Goal: Check status: Check status

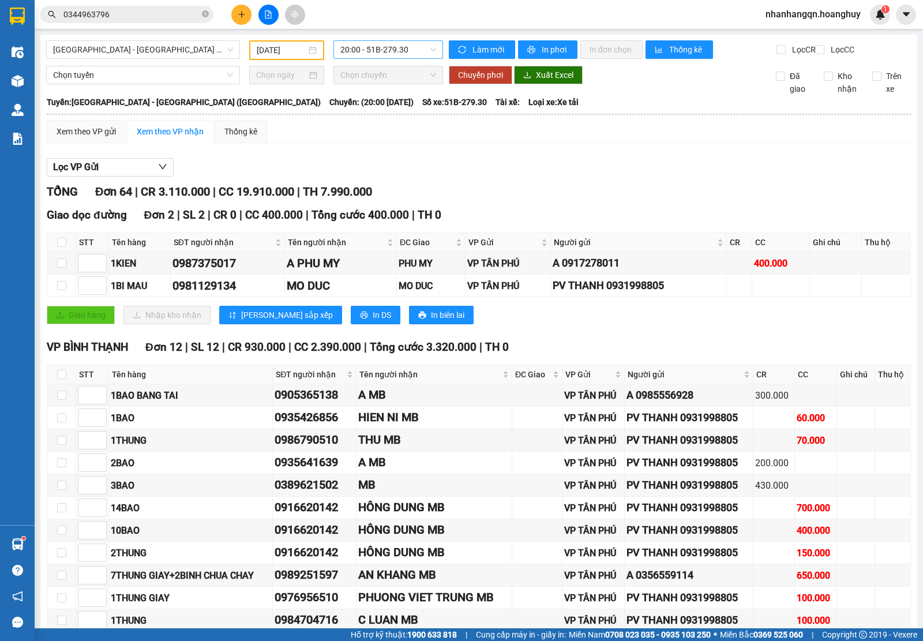
click at [385, 51] on span "20:00 - 51B-279.30" at bounding box center [387, 49] width 95 height 17
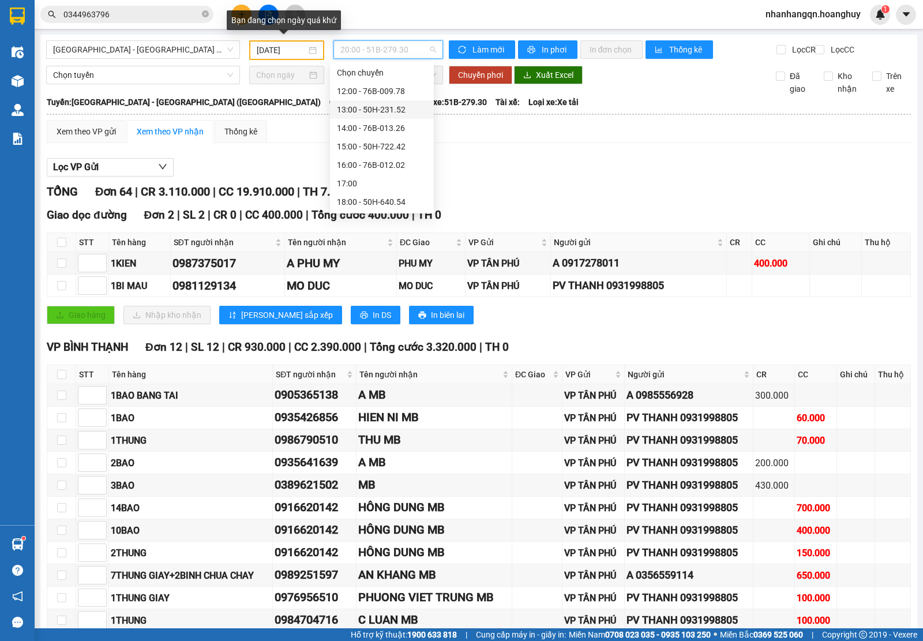
click at [302, 48] on input "[DATE]" at bounding box center [282, 50] width 50 height 13
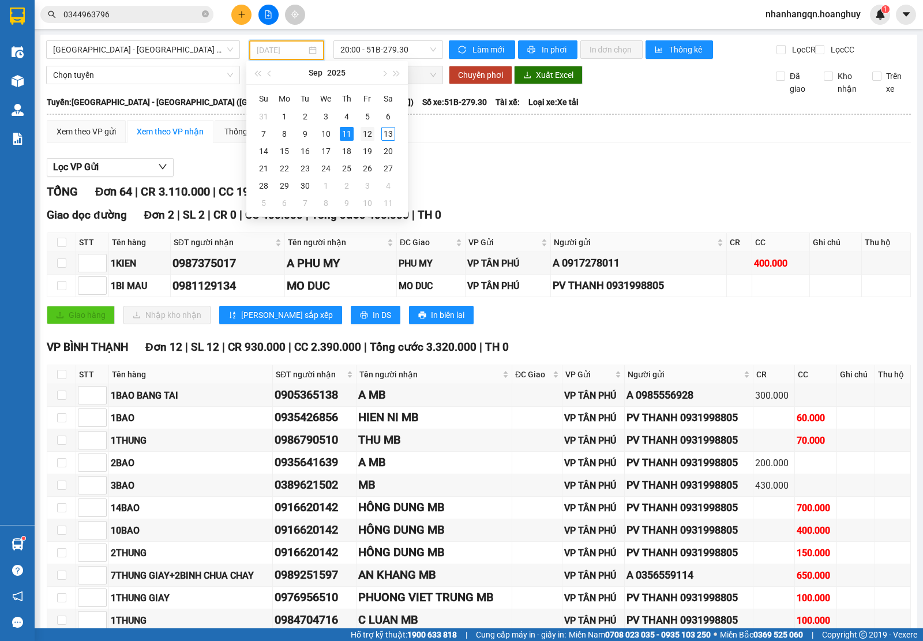
click at [366, 132] on div "12" at bounding box center [367, 134] width 14 height 14
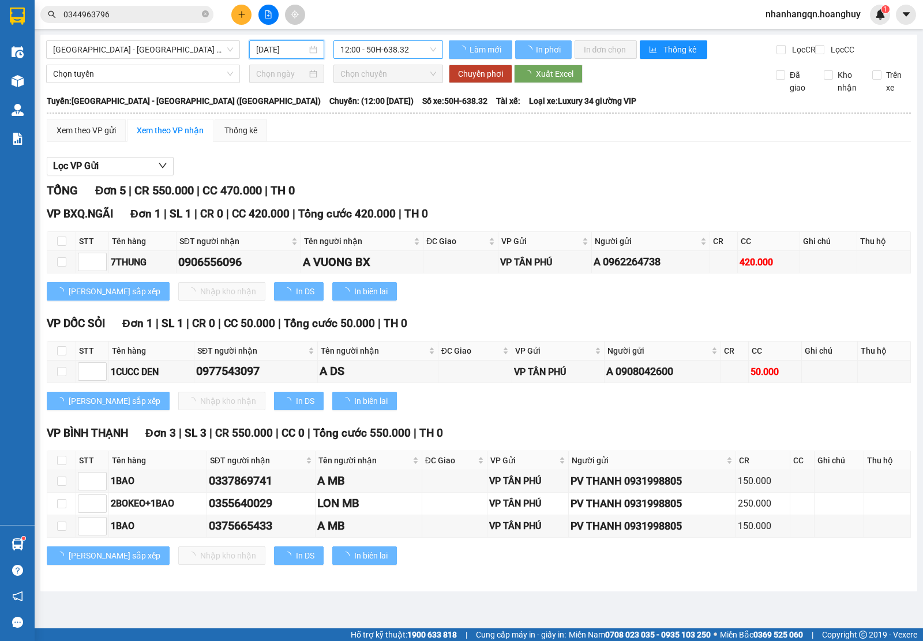
click at [390, 47] on span "12:00 - 50H-638.32" at bounding box center [387, 49] width 95 height 17
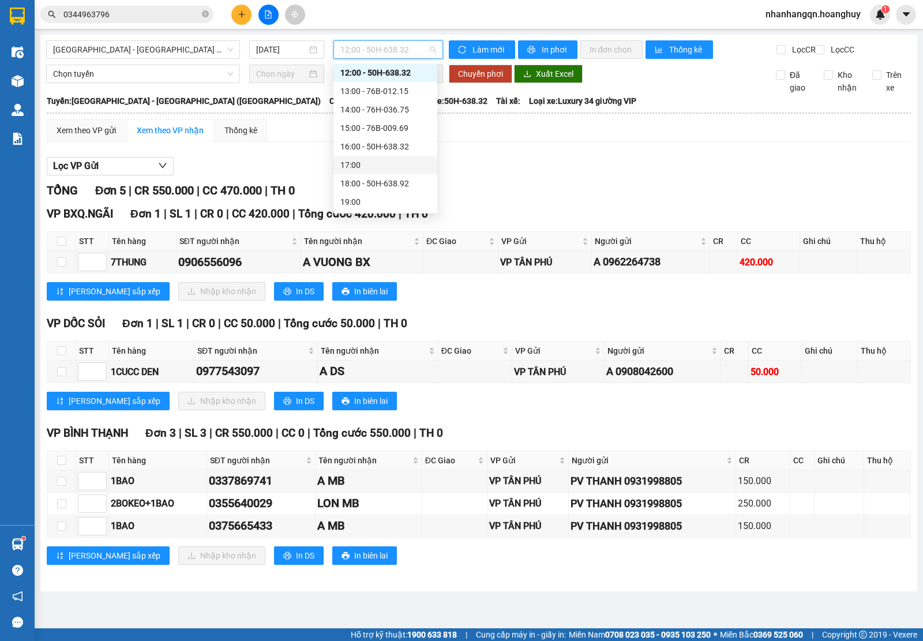
scroll to position [36, 0]
click at [304, 44] on input "[DATE]" at bounding box center [281, 49] width 51 height 13
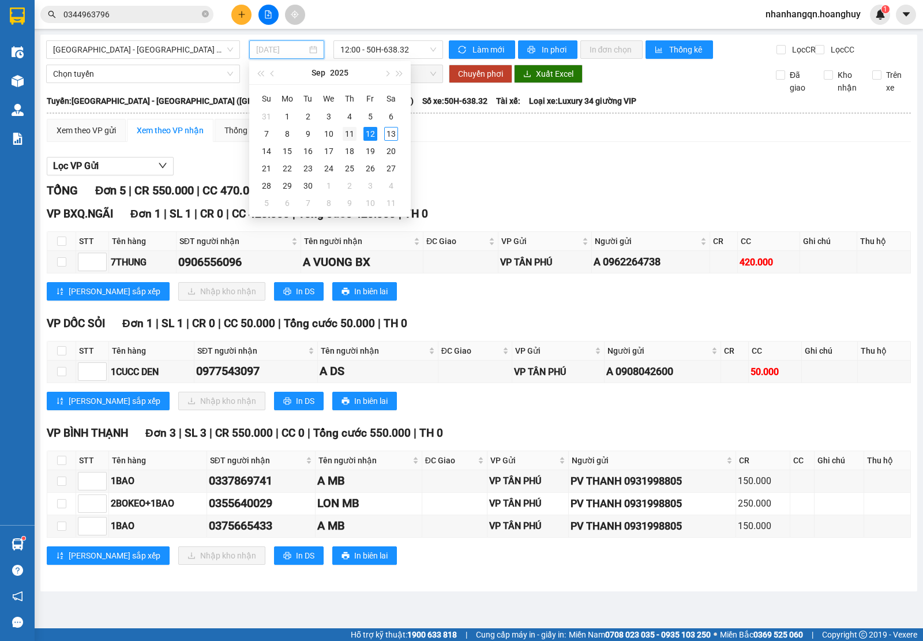
click at [347, 134] on div "11" at bounding box center [350, 134] width 14 height 14
type input "[DATE]"
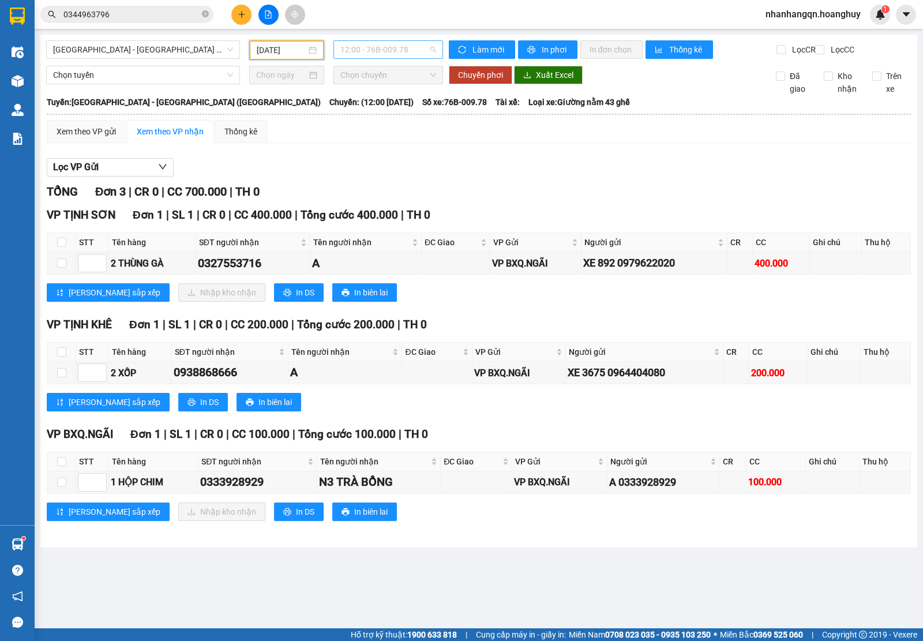
click at [384, 50] on span "12:00 - 76B-009.78" at bounding box center [387, 49] width 95 height 17
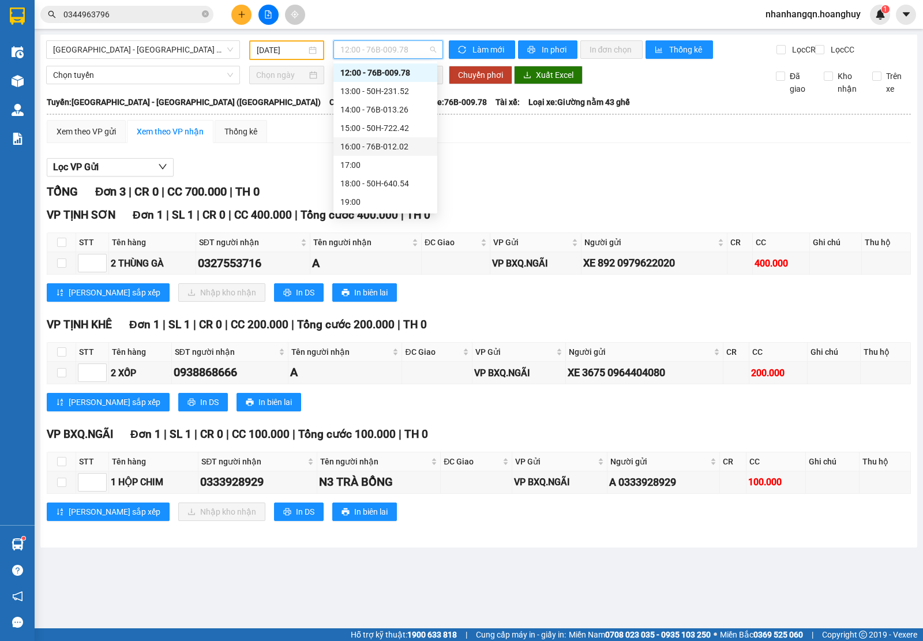
scroll to position [36, 0]
click at [405, 200] on div "20:00 - 51B-279.30" at bounding box center [385, 202] width 90 height 13
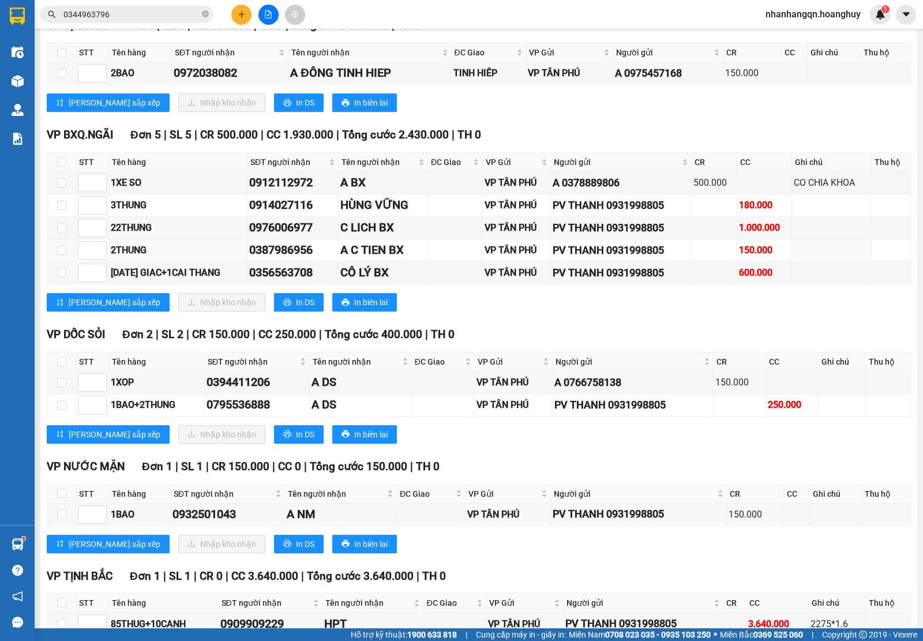
scroll to position [2006, 0]
